Goal: Transaction & Acquisition: Book appointment/travel/reservation

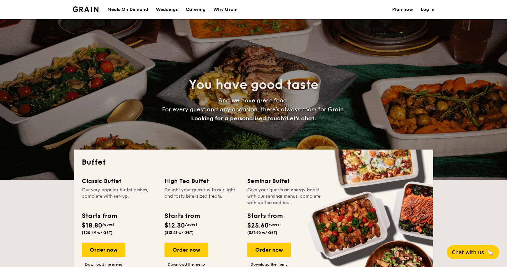
select select
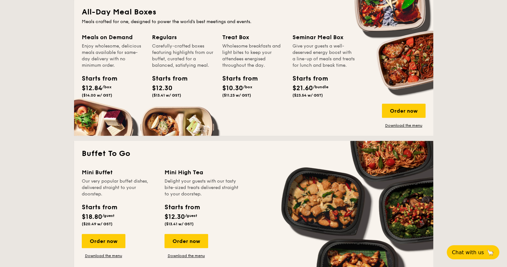
scroll to position [321, 0]
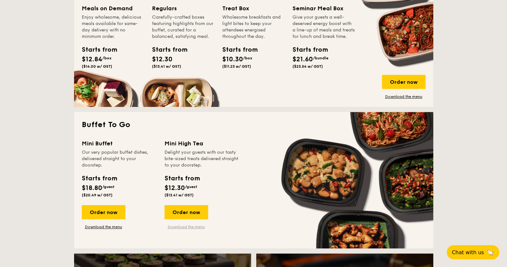
click at [189, 227] on link "Download the menu" at bounding box center [187, 226] width 44 height 5
click at [100, 227] on link "Download the menu" at bounding box center [104, 226] width 44 height 5
click at [190, 210] on div "Order now" at bounding box center [187, 212] width 44 height 14
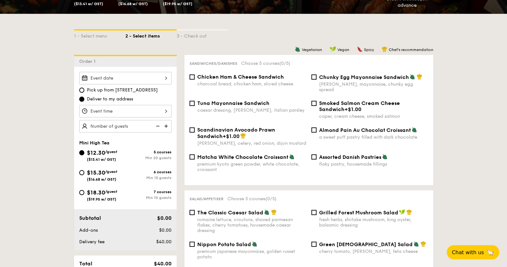
scroll to position [160, 0]
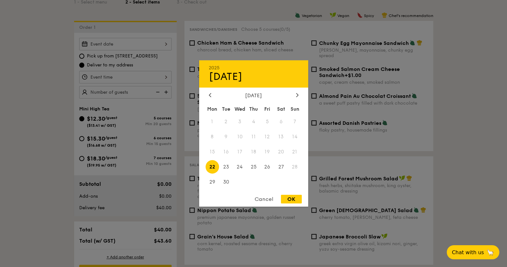
click at [150, 46] on div "2025 Sep [DATE] Tue Wed Thu Fri Sat Sun 1 2 3 4 5 6 7 8 9 10 11 12 13 14 15 16 …" at bounding box center [125, 44] width 92 height 13
click at [298, 93] on icon at bounding box center [297, 95] width 3 height 4
click at [269, 135] on span "10" at bounding box center [268, 137] width 14 height 14
click at [294, 196] on div "OK" at bounding box center [291, 199] width 21 height 9
type input "[DATE]"
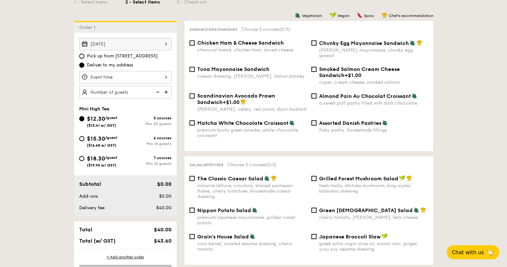
click at [121, 73] on div at bounding box center [125, 77] width 92 height 13
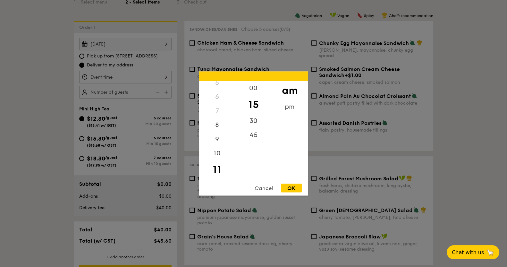
scroll to position [77, 0]
click at [289, 108] on div "pm" at bounding box center [290, 109] width 36 height 19
click at [218, 102] on div "6" at bounding box center [217, 101] width 36 height 14
drag, startPoint x: 224, startPoint y: 155, endPoint x: 224, endPoint y: 126, distance: 28.9
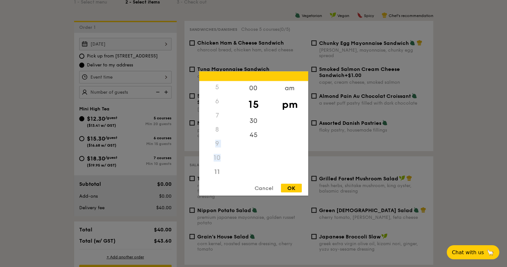
click at [224, 126] on div "12 1 2 3 4 5 6 7 8 9 10 11" at bounding box center [217, 130] width 36 height 98
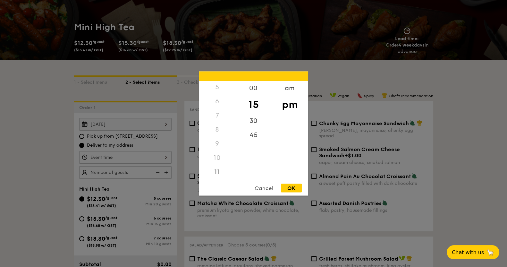
click at [219, 100] on div "6" at bounding box center [217, 101] width 36 height 14
click at [218, 100] on div "6" at bounding box center [217, 101] width 36 height 14
click at [216, 144] on div "4" at bounding box center [217, 147] width 36 height 19
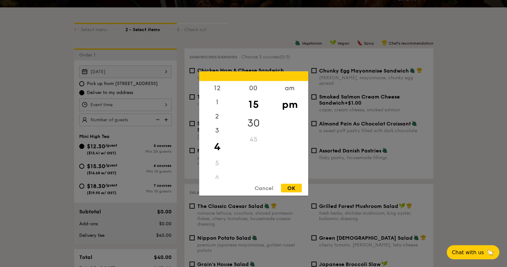
scroll to position [120, 0]
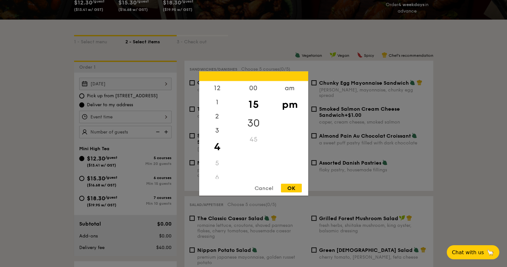
click at [252, 124] on div "30" at bounding box center [254, 123] width 36 height 19
click at [253, 131] on div "45" at bounding box center [254, 135] width 36 height 14
click at [253, 135] on div "45" at bounding box center [254, 135] width 36 height 14
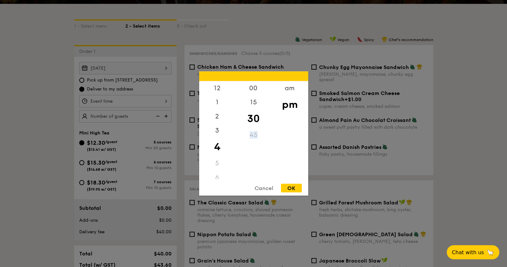
scroll to position [152, 0]
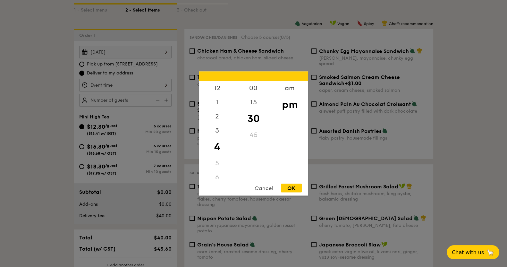
click at [218, 164] on div "5" at bounding box center [217, 163] width 36 height 14
click at [220, 88] on div "12" at bounding box center [217, 90] width 36 height 19
click at [219, 112] on div "1" at bounding box center [217, 109] width 36 height 19
click at [218, 123] on div "2" at bounding box center [217, 123] width 36 height 19
click at [214, 135] on div "3" at bounding box center [217, 137] width 36 height 19
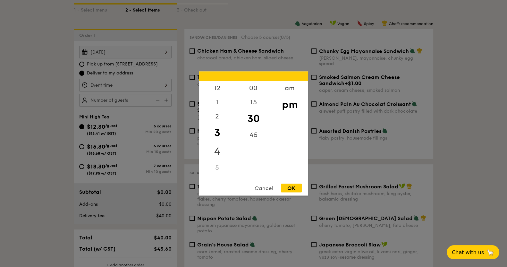
click at [219, 151] on div "4" at bounding box center [217, 151] width 36 height 19
click at [219, 160] on div "5" at bounding box center [217, 163] width 36 height 14
click at [215, 163] on div "5" at bounding box center [217, 163] width 36 height 14
click at [287, 190] on div "OK" at bounding box center [291, 188] width 21 height 9
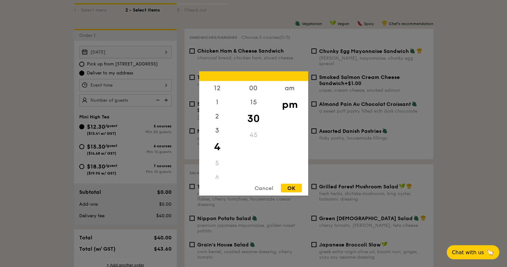
type input "4:30PM"
click at [164, 84] on div "4:30PM 12 1 2 3 4 5 6 7 8 9 10 11 00 15 30 45 am pm Cancel OK" at bounding box center [125, 85] width 92 height 13
click at [164, 84] on div at bounding box center [253, 133] width 507 height 267
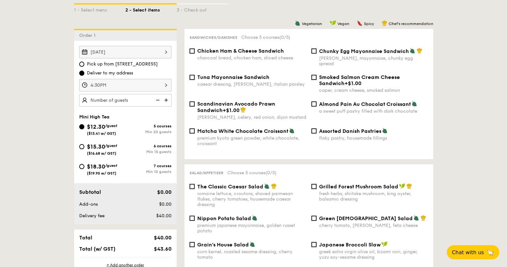
click at [168, 127] on div "5 courses Min 20 guests" at bounding box center [148, 129] width 46 height 10
click at [84, 127] on input "$12.30 /guest ($13.41 w/ GST) 5 courses Min 20 guests" at bounding box center [81, 126] width 5 height 5
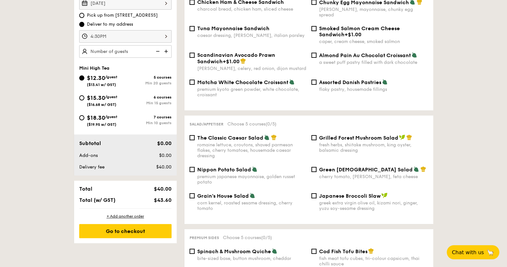
scroll to position [233, 0]
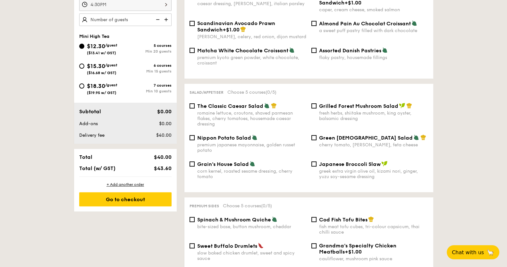
click at [433, 130] on div "Salad/Appetiser Choose 5 courses (0/5) The Classic Caesar Salad romaine lettuce…" at bounding box center [309, 138] width 249 height 108
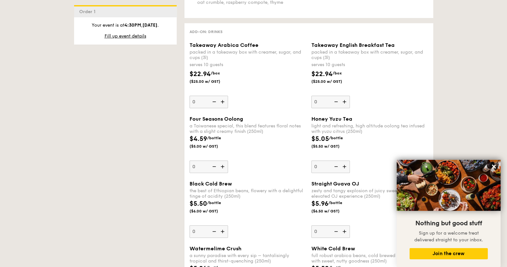
scroll to position [915, 0]
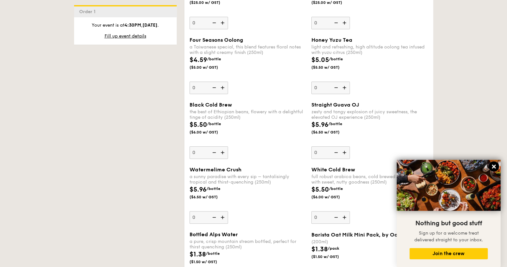
click at [494, 168] on icon at bounding box center [494, 167] width 6 height 6
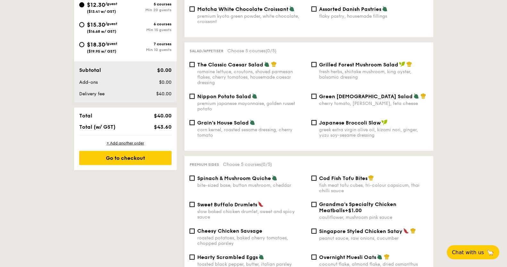
scroll to position [289, 0]
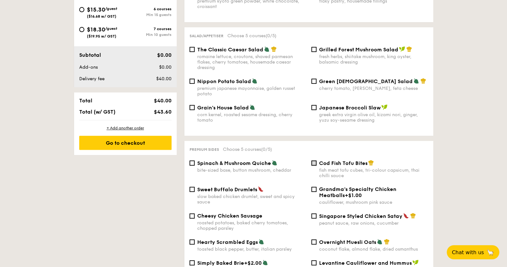
click at [316, 160] on input "Cod Fish Tofu Bites fish meat tofu cubes, tri-colour capsicum, thai chilli sauce" at bounding box center [314, 162] width 5 height 5
checkbox input "true"
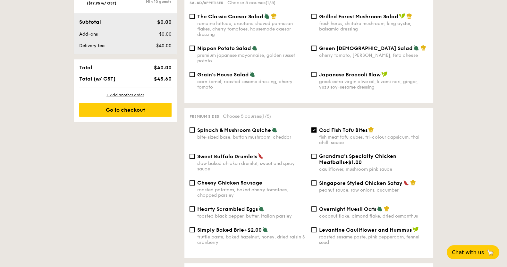
scroll to position [329, 0]
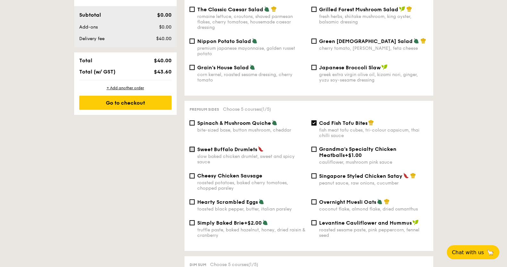
click at [193, 147] on input "Sweet Buffalo Drumlets slow baked chicken drumlet, sweet and spicy sauce" at bounding box center [192, 149] width 5 height 5
checkbox input "true"
click at [191, 173] on input "Cheesy Chicken Sausage roasted potatoes, baked cherry tomatoes, chopped parsley" at bounding box center [192, 175] width 5 height 5
checkbox input "true"
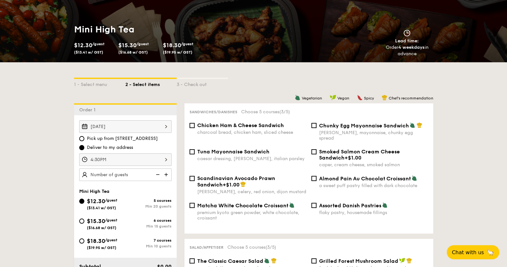
scroll to position [74, 0]
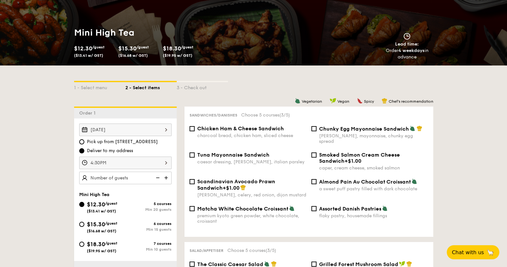
click at [341, 186] on div "a sweet puff pastry filled with dark chocolate" at bounding box center [373, 188] width 109 height 5
click at [317, 181] on input "Almond Pain Au Chocolat Croissant a sweet puff pastry filled with dark chocolate" at bounding box center [314, 181] width 5 height 5
checkbox input "true"
click at [251, 132] on div "Chicken Ham & Cheese Sandwich charcoal bread, chicken ham, sliced cheese" at bounding box center [251, 131] width 109 height 13
click at [195, 131] on input "Chicken Ham & Cheese Sandwich charcoal bread, chicken ham, sliced cheese" at bounding box center [192, 128] width 5 height 5
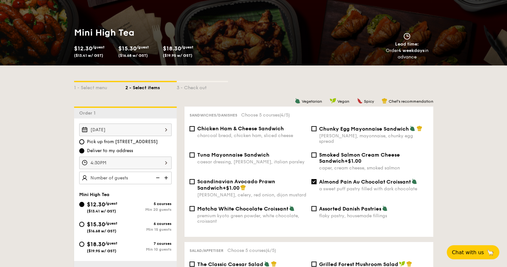
checkbox input "true"
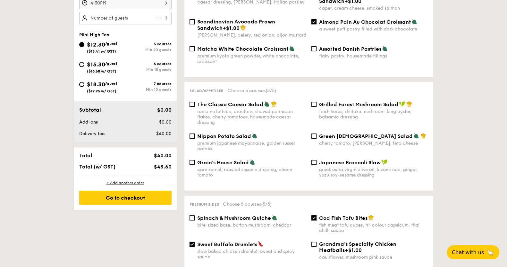
scroll to position [115, 0]
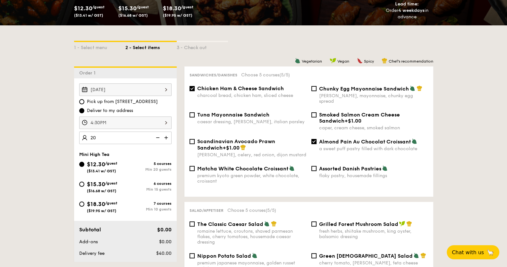
type input "20 guests"
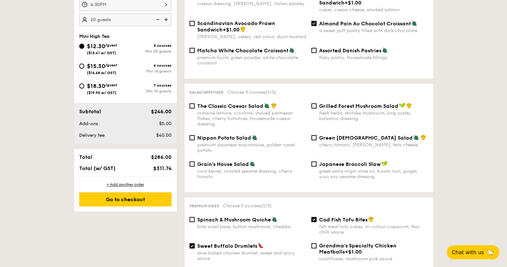
scroll to position [235, 0]
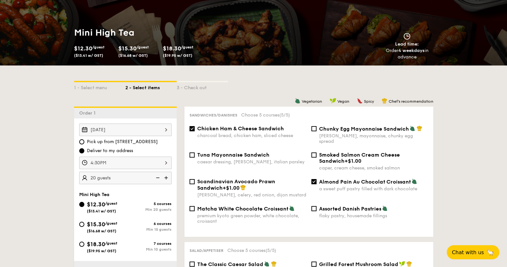
scroll to position [115, 0]
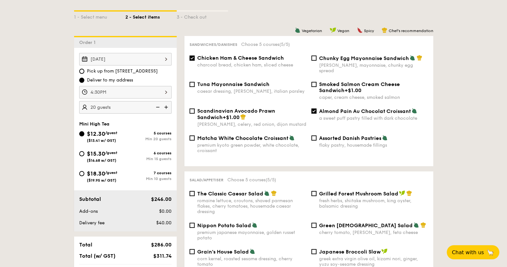
scroll to position [195, 0]
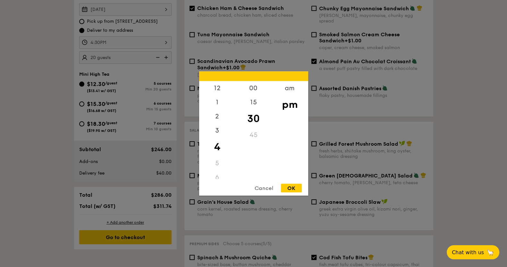
click at [155, 41] on div "4:30PM 12 1 2 3 4 5 6 7 8 9 10 11 00 15 30 45 am pm Cancel OK" at bounding box center [125, 42] width 92 height 13
click at [33, 57] on div at bounding box center [253, 133] width 507 height 267
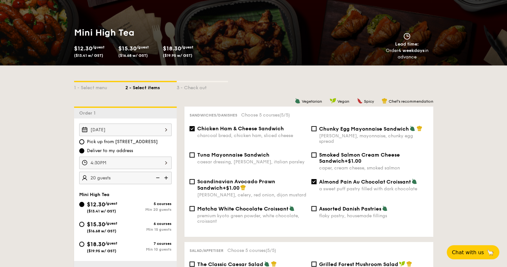
scroll to position [73, 0]
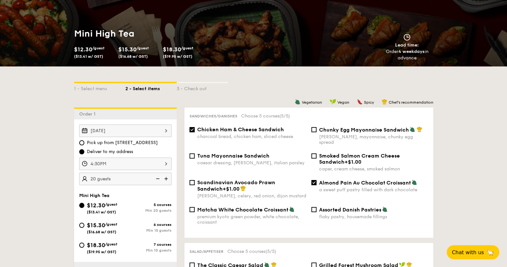
click at [193, 131] on input "Chicken Ham & Cheese Sandwich charcoal bread, chicken ham, sliced cheese" at bounding box center [192, 129] width 5 height 5
checkbox input "false"
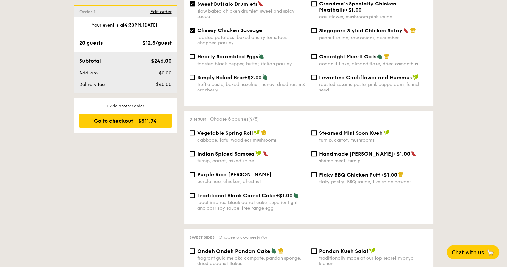
scroll to position [518, 0]
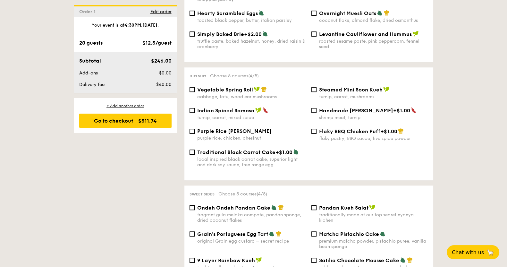
click at [218, 94] on div "cabbage, tofu, wood ear mushrooms" at bounding box center [251, 96] width 109 height 5
click at [195, 88] on input "Vegetable Spring Roll cabbage, tofu, wood ear mushrooms" at bounding box center [192, 89] width 5 height 5
checkbox input "true"
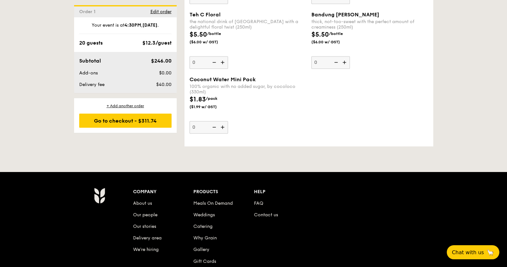
scroll to position [1261, 0]
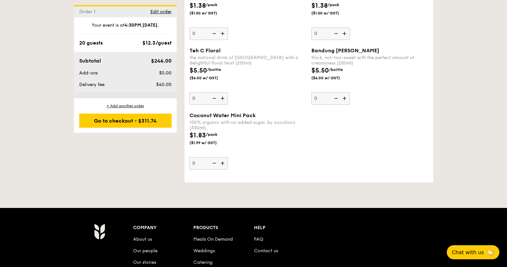
scroll to position [1301, 0]
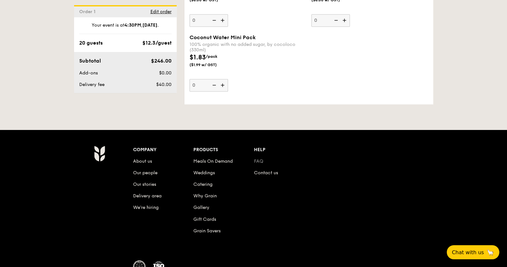
click at [262, 159] on link "FAQ" at bounding box center [258, 161] width 9 height 5
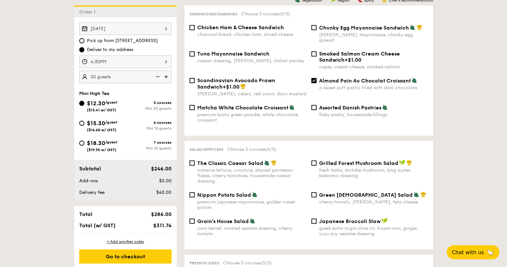
scroll to position [17, 0]
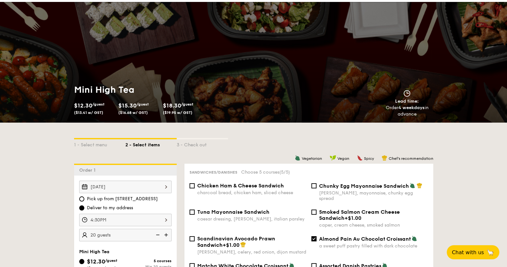
select select
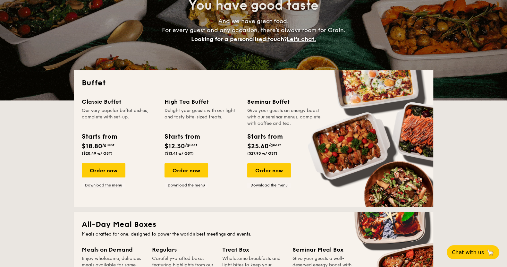
scroll to position [80, 0]
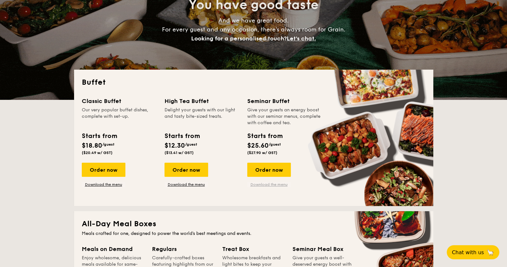
click at [277, 184] on link "Download the menu" at bounding box center [269, 184] width 44 height 5
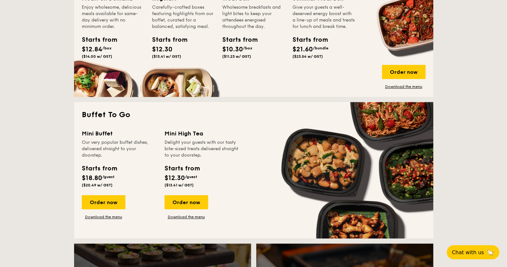
scroll to position [401, 0]
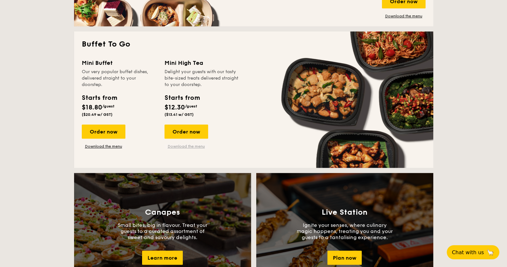
click at [189, 146] on link "Download the menu" at bounding box center [187, 146] width 44 height 5
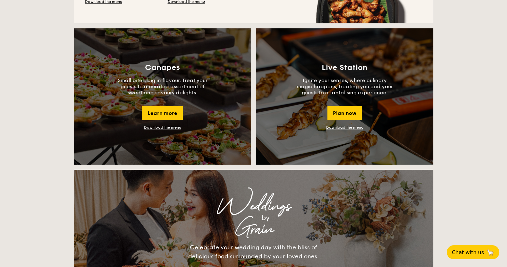
scroll to position [601, 0]
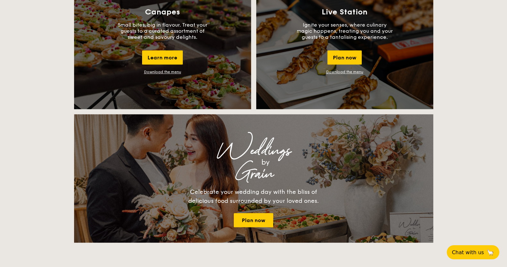
click at [174, 71] on link "Download the menu" at bounding box center [162, 72] width 37 height 4
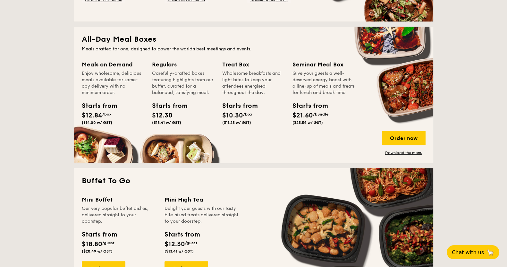
scroll to position [139, 0]
